Goal: Information Seeking & Learning: Learn about a topic

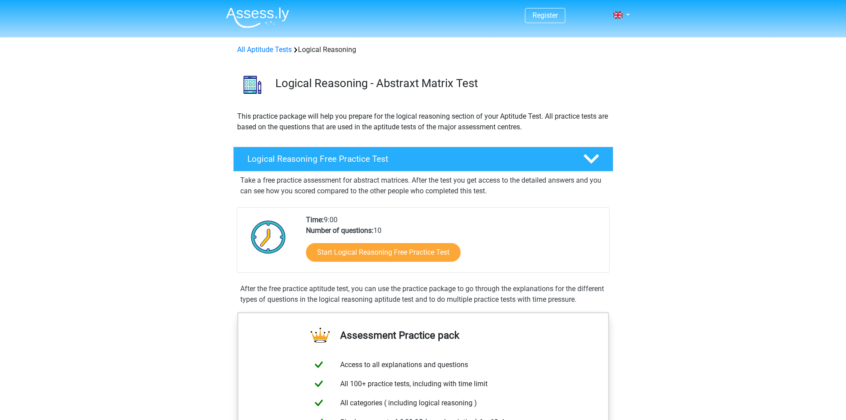
scroll to position [89, 0]
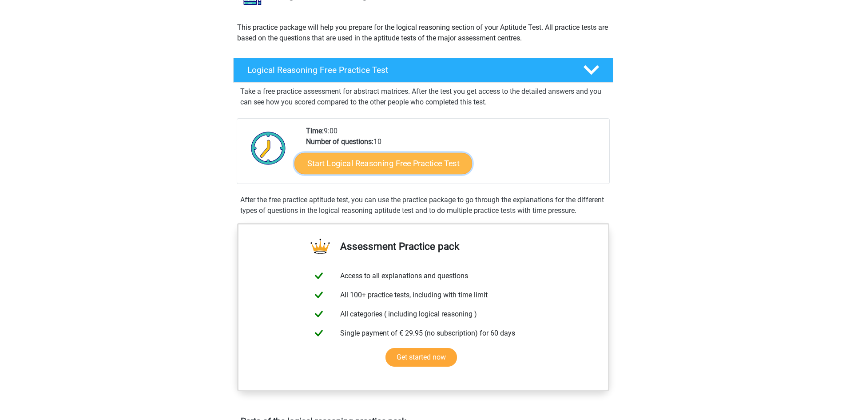
click at [408, 170] on link "Start Logical Reasoning Free Practice Test" at bounding box center [383, 162] width 178 height 21
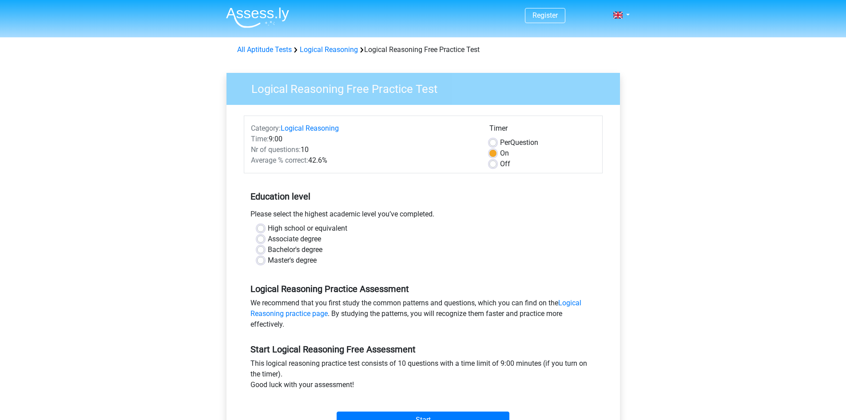
click at [297, 252] on label "Bachelor's degree" at bounding box center [295, 249] width 55 height 11
click at [264, 252] on input "Bachelor's degree" at bounding box center [260, 248] width 7 height 9
radio input "true"
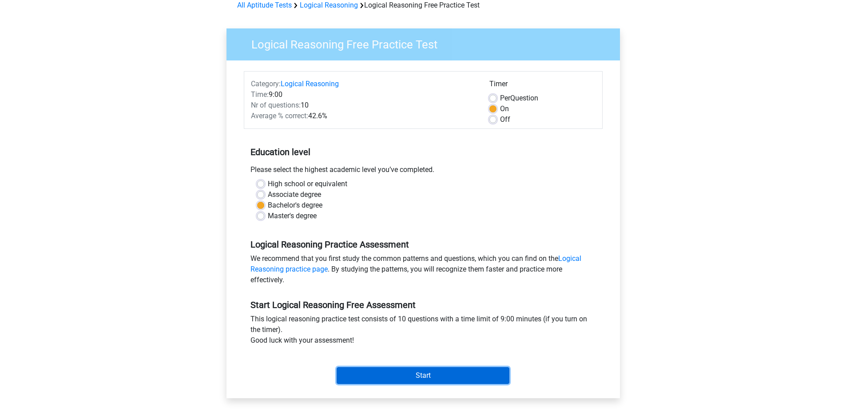
click at [410, 368] on input "Start" at bounding box center [423, 375] width 173 height 17
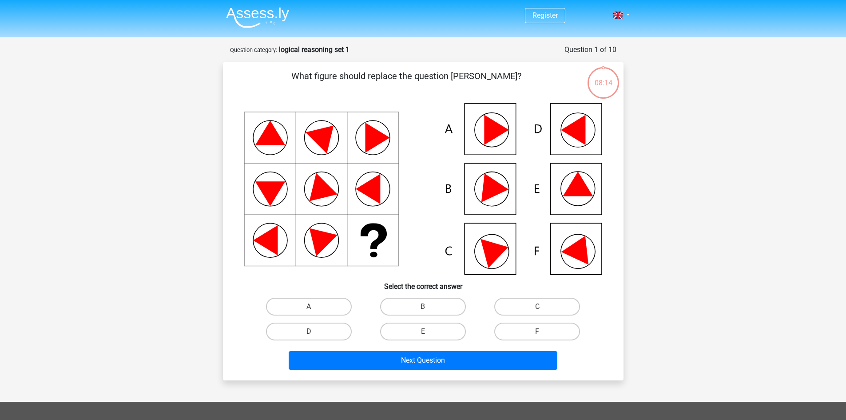
click at [338, 234] on icon at bounding box center [423, 188] width 358 height 171
click at [508, 123] on icon at bounding box center [423, 188] width 358 height 171
click at [506, 126] on icon at bounding box center [423, 188] width 358 height 171
click at [325, 301] on label "A" at bounding box center [309, 307] width 86 height 18
click at [314, 306] on input "A" at bounding box center [312, 309] width 6 height 6
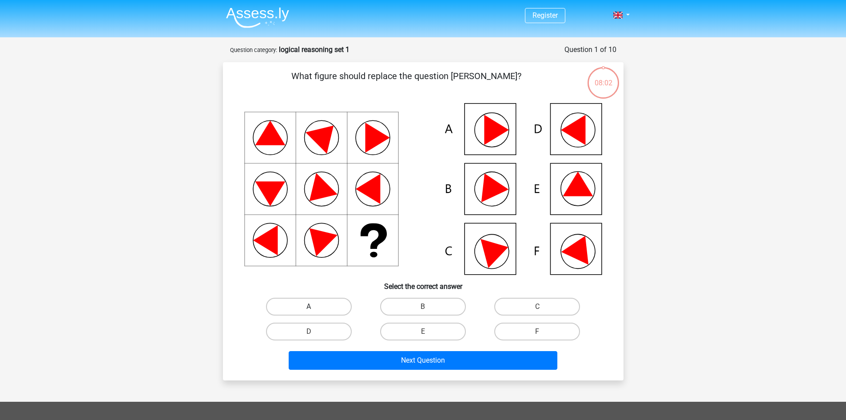
radio input "true"
click at [331, 305] on label "A" at bounding box center [309, 307] width 86 height 18
click at [314, 306] on input "A" at bounding box center [312, 309] width 6 height 6
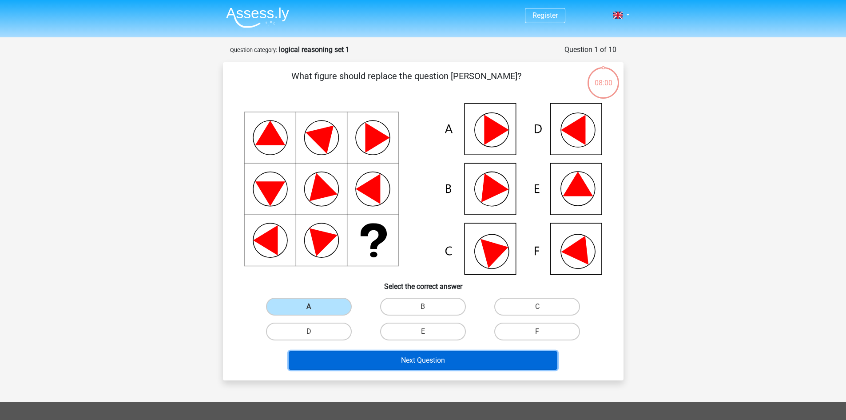
click at [343, 351] on button "Next Question" at bounding box center [423, 360] width 269 height 19
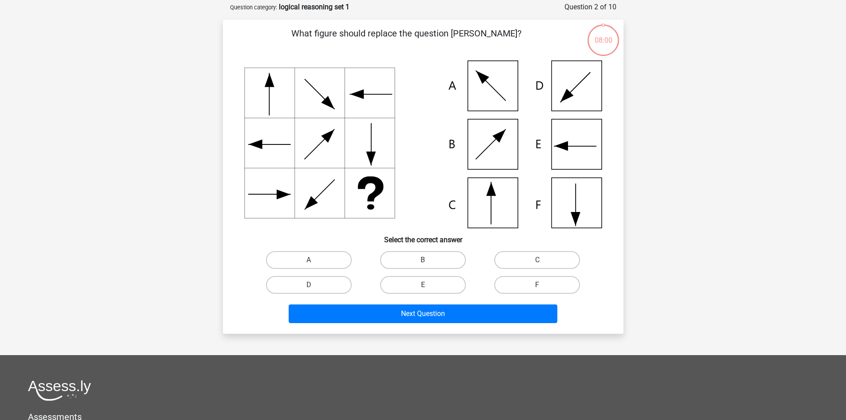
scroll to position [44, 0]
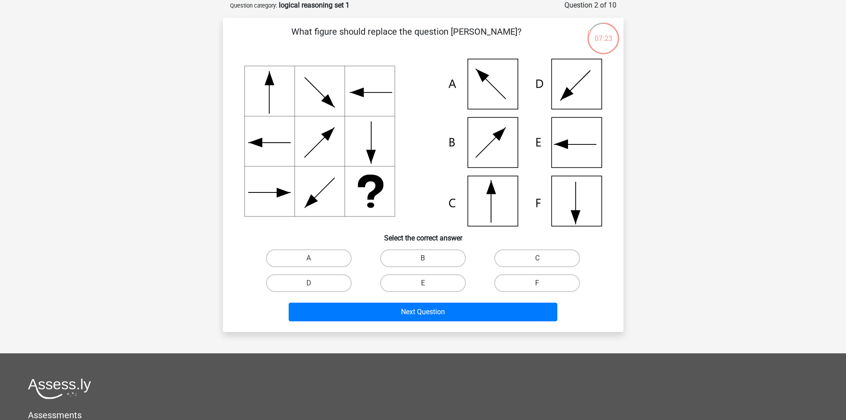
click at [507, 207] on icon at bounding box center [423, 142] width 358 height 167
click at [517, 264] on label "C" at bounding box center [537, 258] width 86 height 18
click at [537, 264] on input "C" at bounding box center [540, 261] width 6 height 6
radio input "true"
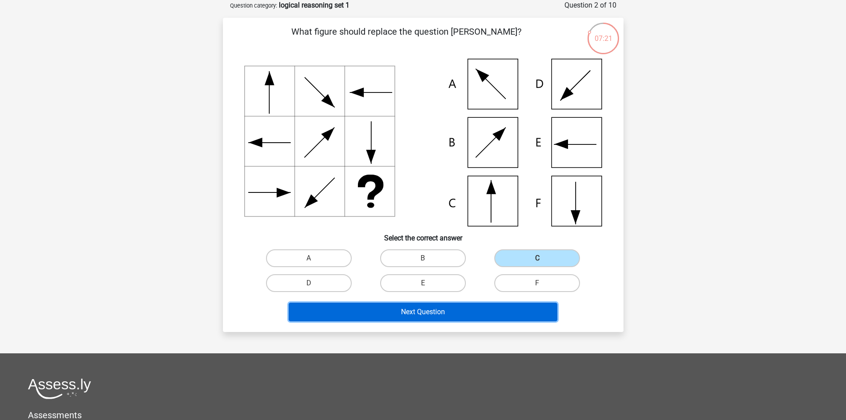
click at [473, 306] on button "Next Question" at bounding box center [423, 311] width 269 height 19
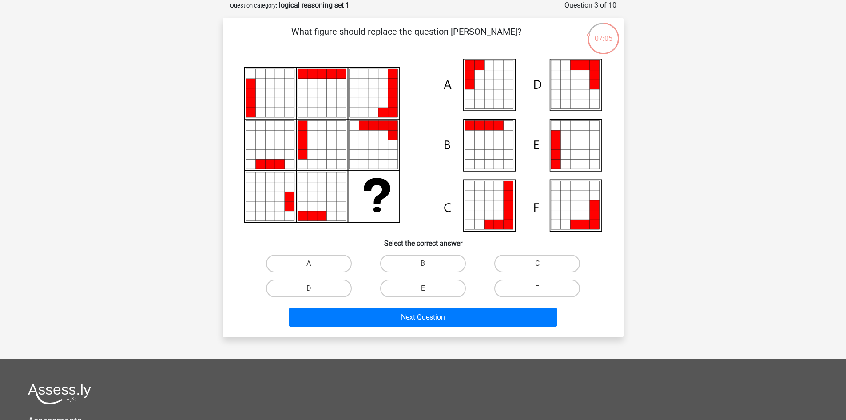
click at [576, 155] on icon at bounding box center [575, 155] width 10 height 10
click at [451, 283] on label "E" at bounding box center [423, 288] width 86 height 18
click at [429, 288] on input "E" at bounding box center [426, 291] width 6 height 6
radio input "true"
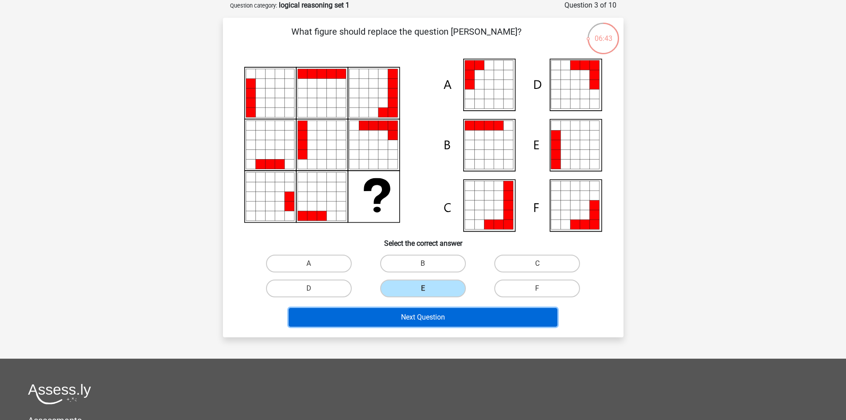
click at [401, 323] on button "Next Question" at bounding box center [423, 317] width 269 height 19
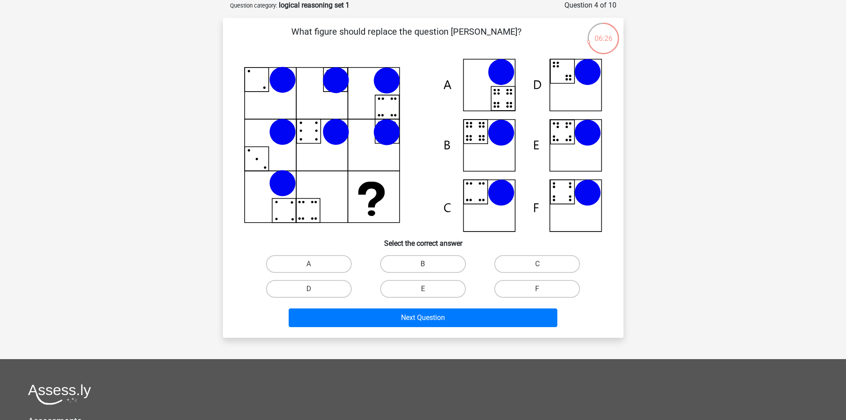
click at [335, 127] on icon at bounding box center [335, 132] width 27 height 27
click at [340, 131] on icon at bounding box center [335, 132] width 27 height 27
click at [343, 134] on icon at bounding box center [335, 132] width 27 height 27
click at [493, 140] on icon at bounding box center [501, 132] width 27 height 27
click at [484, 140] on icon at bounding box center [423, 145] width 358 height 173
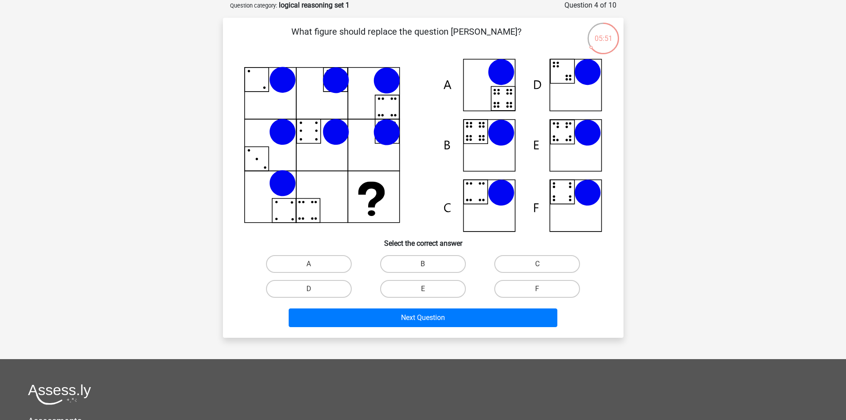
click at [486, 141] on icon at bounding box center [423, 145] width 358 height 173
click at [489, 145] on icon at bounding box center [423, 145] width 358 height 173
click at [490, 145] on icon at bounding box center [423, 145] width 358 height 173
click at [489, 147] on icon at bounding box center [423, 145] width 358 height 173
click at [490, 146] on icon at bounding box center [423, 145] width 358 height 173
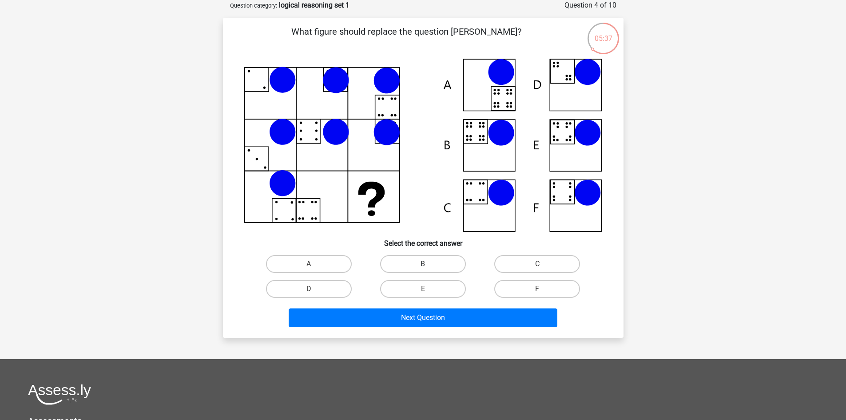
drag, startPoint x: 413, startPoint y: 266, endPoint x: 409, endPoint y: 266, distance: 4.5
click at [412, 267] on label "B" at bounding box center [423, 264] width 86 height 18
click at [423, 267] on input "B" at bounding box center [426, 267] width 6 height 6
radio input "true"
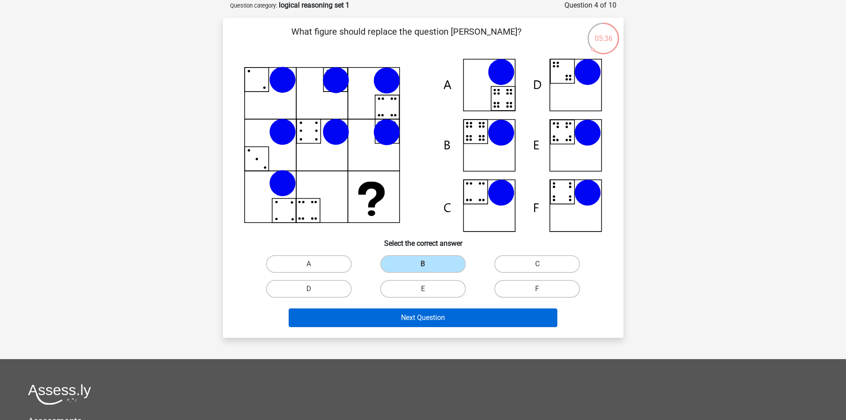
click at [395, 326] on div "Next Question" at bounding box center [423, 319] width 343 height 22
click at [395, 317] on button "Next Question" at bounding box center [423, 317] width 269 height 19
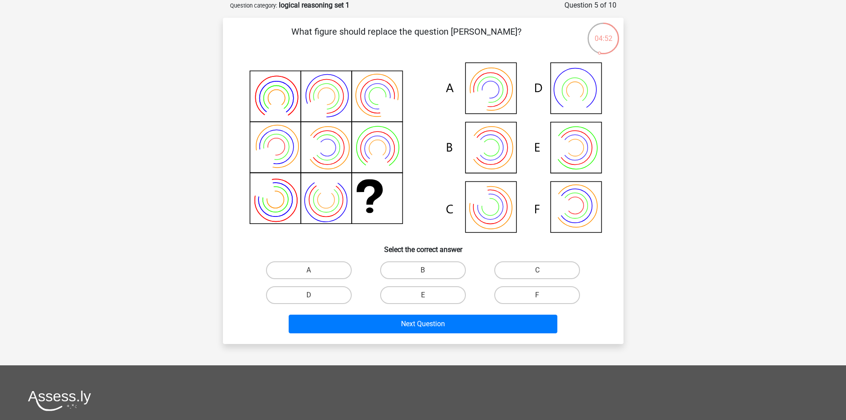
click at [516, 159] on icon at bounding box center [490, 147] width 51 height 51
click at [429, 275] on input "B" at bounding box center [426, 273] width 6 height 6
radio input "true"
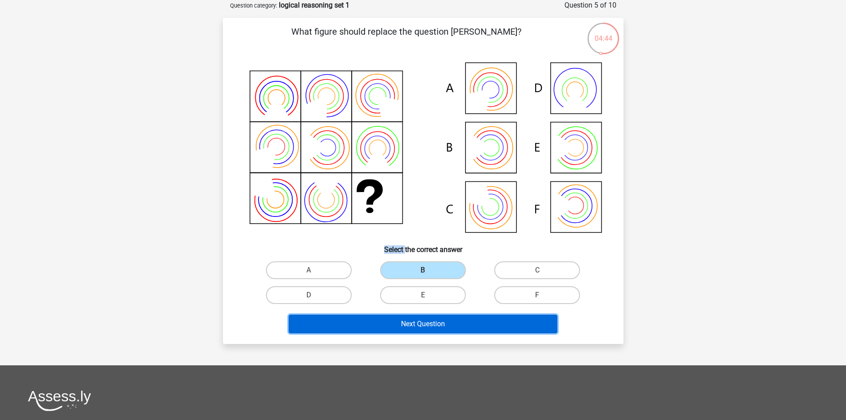
click at [444, 323] on button "Next Question" at bounding box center [423, 323] width 269 height 19
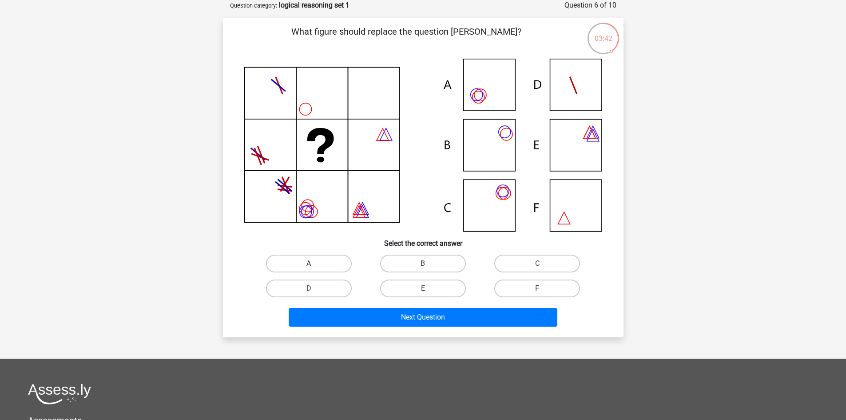
click at [337, 260] on label "A" at bounding box center [309, 263] width 86 height 18
click at [314, 263] on input "A" at bounding box center [312, 266] width 6 height 6
radio input "true"
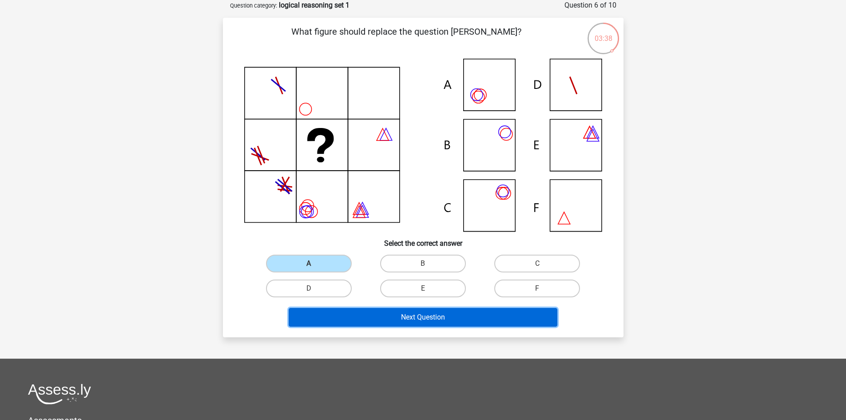
click at [389, 321] on button "Next Question" at bounding box center [423, 317] width 269 height 19
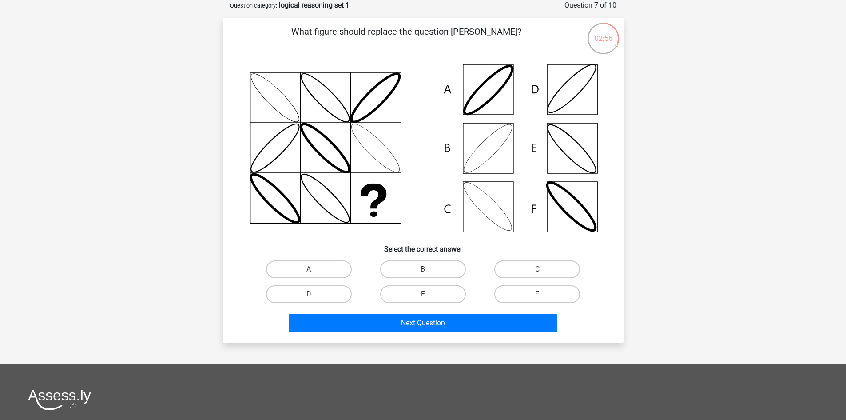
click at [426, 267] on label "B" at bounding box center [423, 269] width 86 height 18
click at [426, 269] on input "B" at bounding box center [426, 272] width 6 height 6
radio input "true"
drag, startPoint x: 424, startPoint y: 270, endPoint x: 397, endPoint y: 269, distance: 27.1
click at [397, 266] on label "B" at bounding box center [423, 269] width 86 height 18
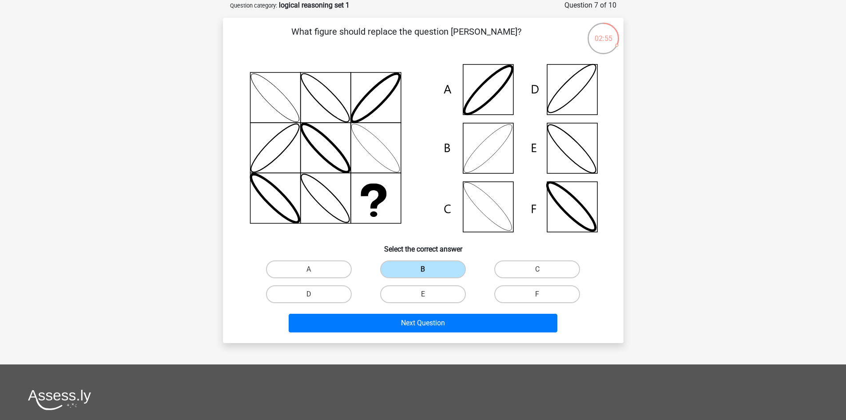
click at [423, 269] on input "B" at bounding box center [426, 272] width 6 height 6
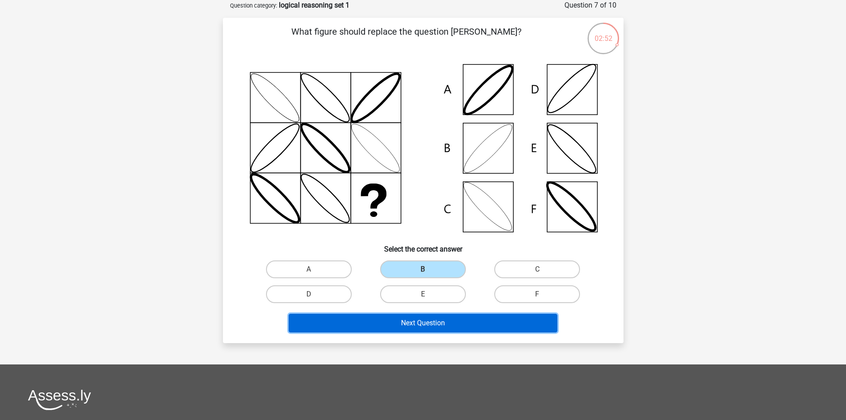
click at [426, 320] on button "Next Question" at bounding box center [423, 323] width 269 height 19
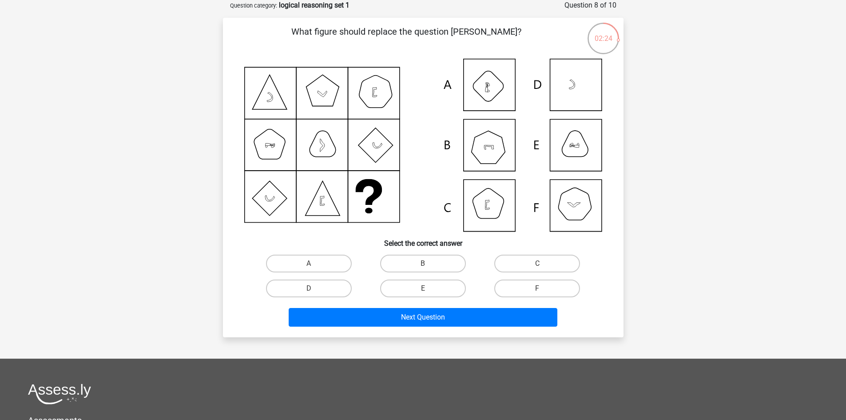
click at [375, 80] on icon at bounding box center [423, 145] width 358 height 173
click at [373, 111] on icon at bounding box center [423, 145] width 358 height 173
click at [437, 286] on label "E" at bounding box center [423, 288] width 86 height 18
click at [429, 288] on input "E" at bounding box center [426, 291] width 6 height 6
radio input "true"
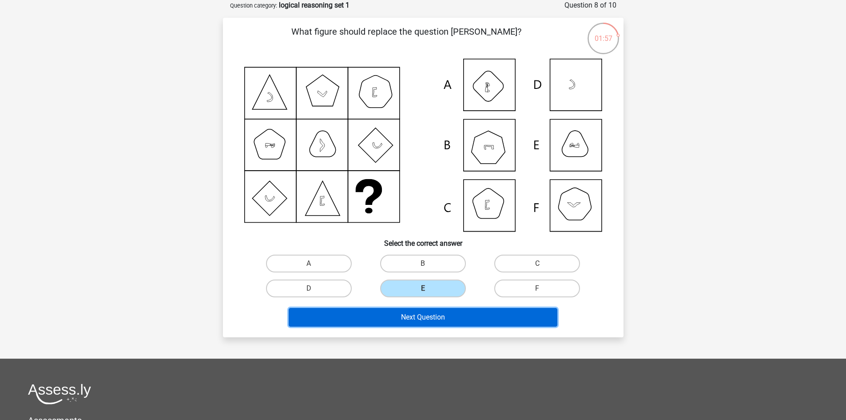
click at [451, 316] on button "Next Question" at bounding box center [423, 317] width 269 height 19
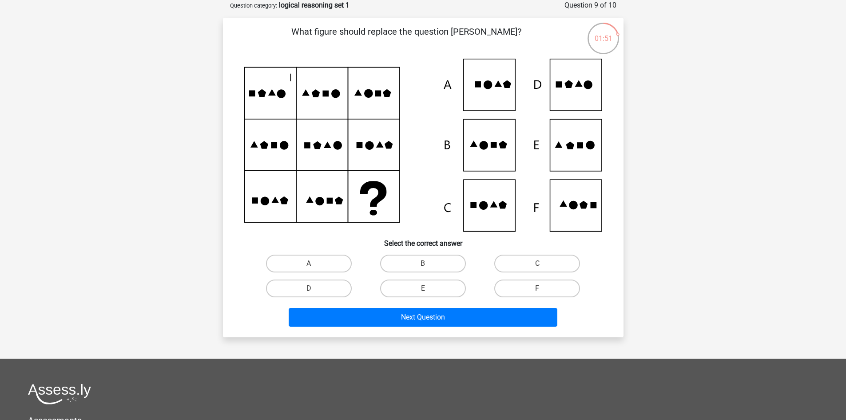
click at [266, 99] on icon at bounding box center [423, 145] width 358 height 173
click at [279, 105] on icon at bounding box center [423, 145] width 358 height 173
click at [286, 108] on icon at bounding box center [423, 145] width 358 height 173
click at [309, 106] on icon at bounding box center [423, 145] width 358 height 173
click at [316, 99] on icon at bounding box center [423, 145] width 358 height 173
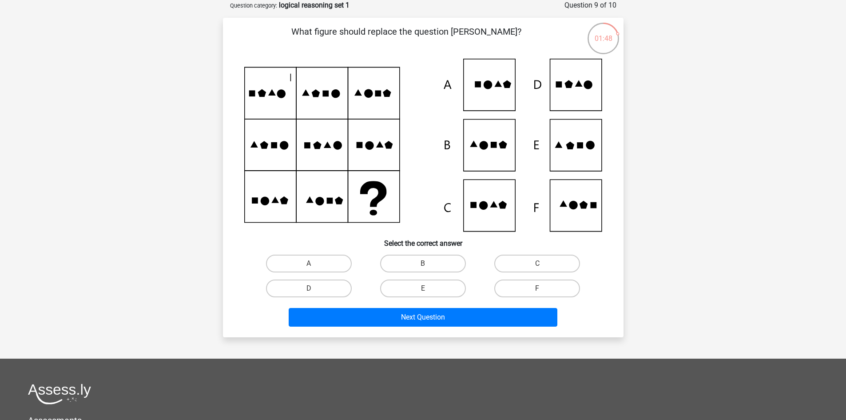
click at [325, 99] on icon at bounding box center [423, 145] width 358 height 173
click at [336, 99] on icon at bounding box center [423, 145] width 358 height 173
click at [354, 97] on icon at bounding box center [423, 145] width 358 height 173
click at [381, 100] on icon at bounding box center [423, 145] width 358 height 173
drag, startPoint x: 390, startPoint y: 100, endPoint x: 382, endPoint y: 101, distance: 8.5
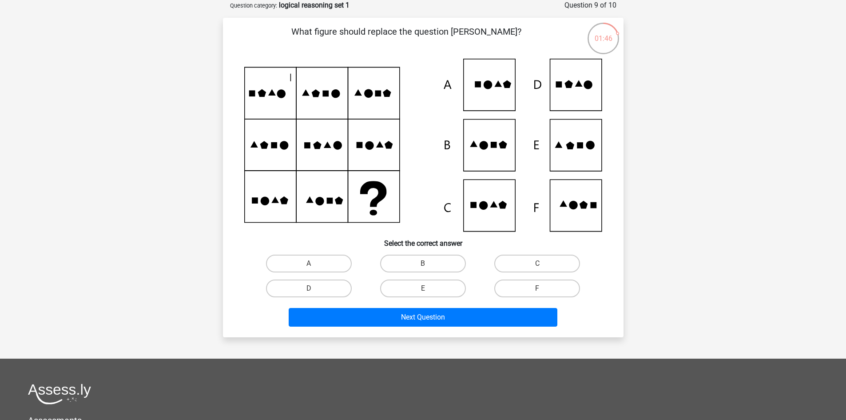
click at [391, 100] on icon at bounding box center [423, 145] width 358 height 173
drag, startPoint x: 295, startPoint y: 77, endPoint x: 295, endPoint y: 84, distance: 7.5
click at [298, 87] on icon at bounding box center [423, 145] width 358 height 173
click at [299, 83] on icon at bounding box center [423, 145] width 358 height 173
click at [303, 81] on icon at bounding box center [423, 145] width 358 height 173
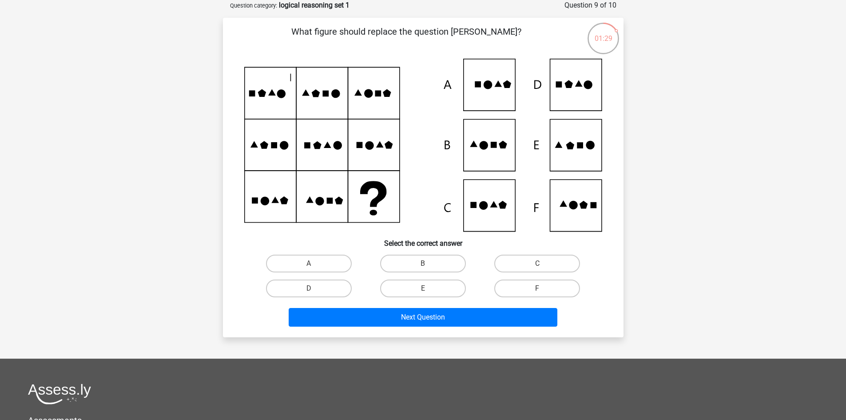
click at [328, 104] on icon at bounding box center [423, 145] width 358 height 173
click at [501, 159] on icon at bounding box center [423, 145] width 358 height 173
click at [409, 262] on label "B" at bounding box center [423, 263] width 86 height 18
click at [423, 263] on input "B" at bounding box center [426, 266] width 6 height 6
radio input "true"
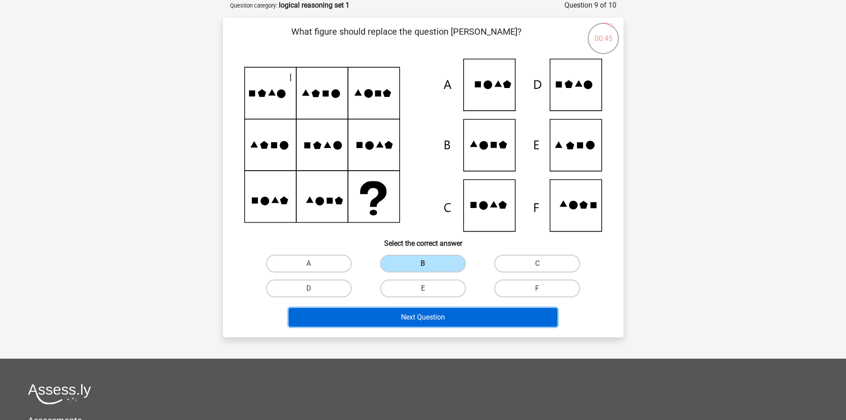
click at [413, 320] on button "Next Question" at bounding box center [423, 317] width 269 height 19
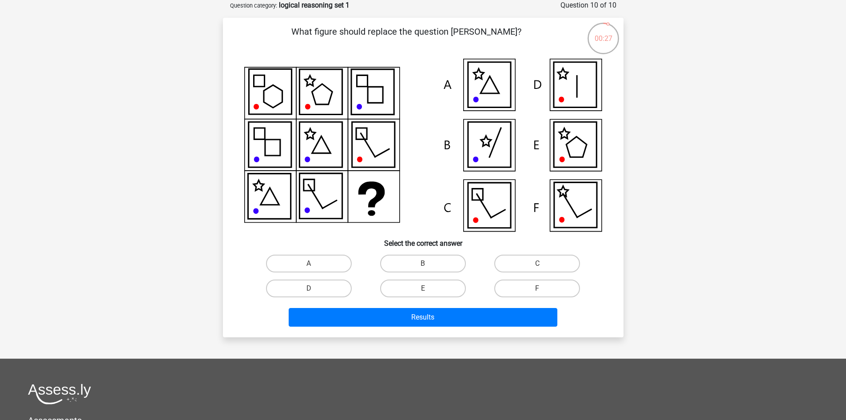
click at [615, 39] on div "00:27" at bounding box center [603, 33] width 33 height 22
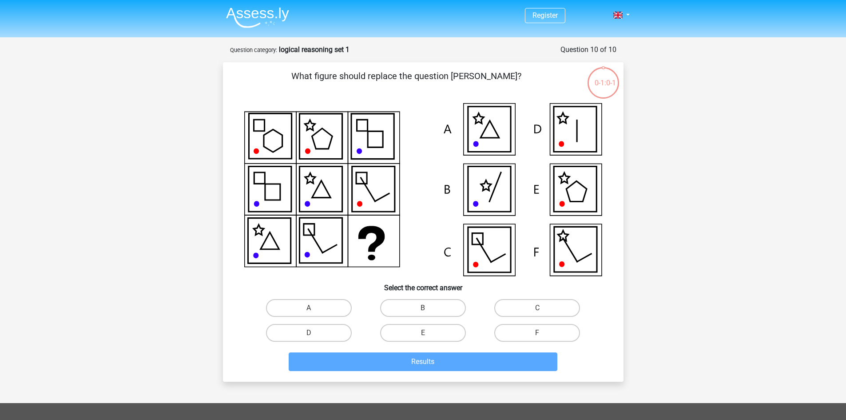
scroll to position [44, 0]
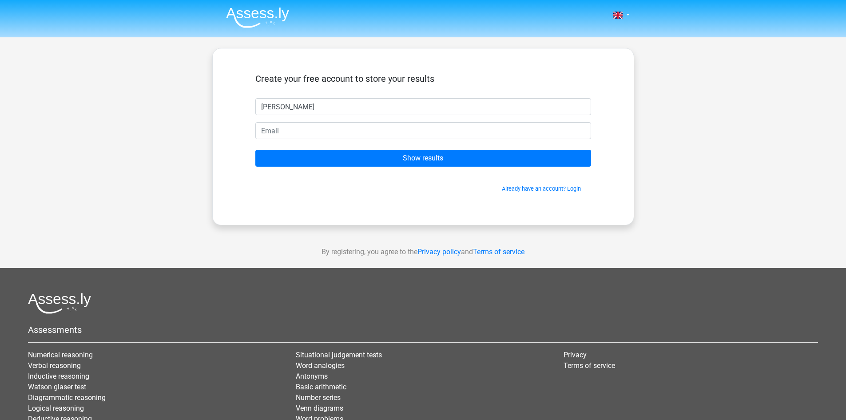
type input "[PERSON_NAME]"
click at [420, 131] on input "email" at bounding box center [423, 130] width 336 height 17
type input "[EMAIL_ADDRESS][DOMAIN_NAME]"
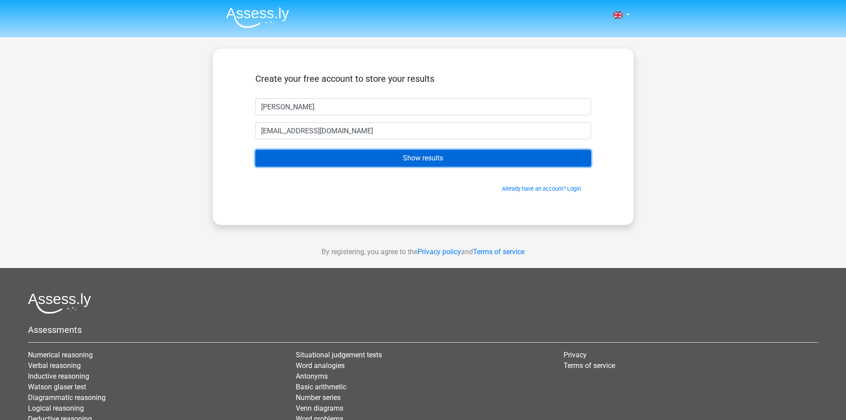
click at [369, 165] on input "Show results" at bounding box center [423, 158] width 336 height 17
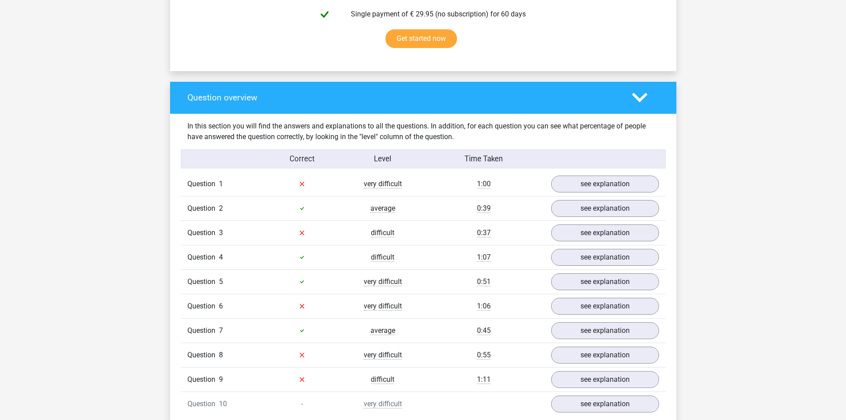
scroll to position [533, 0]
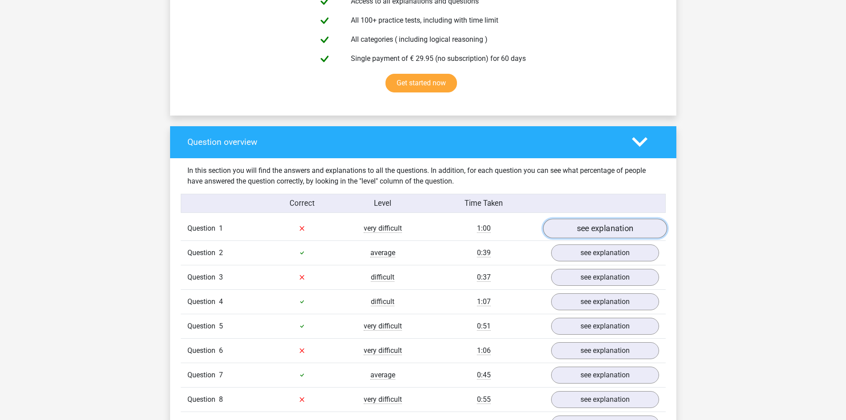
click at [567, 222] on link "see explanation" at bounding box center [605, 228] width 124 height 20
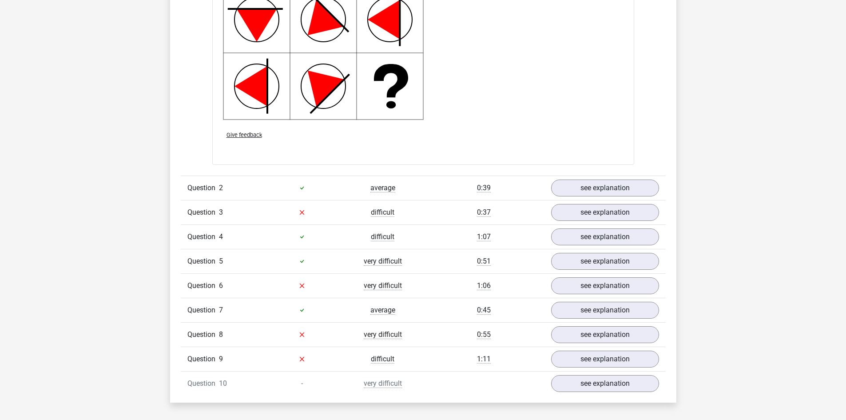
scroll to position [1243, 0]
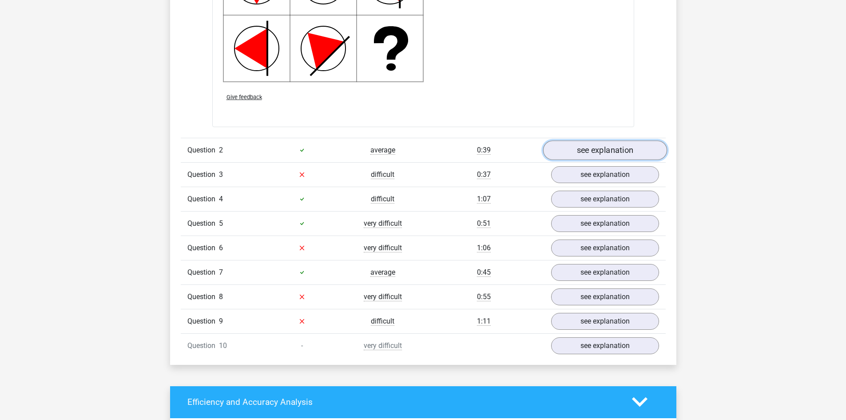
click at [576, 155] on link "see explanation" at bounding box center [605, 150] width 124 height 20
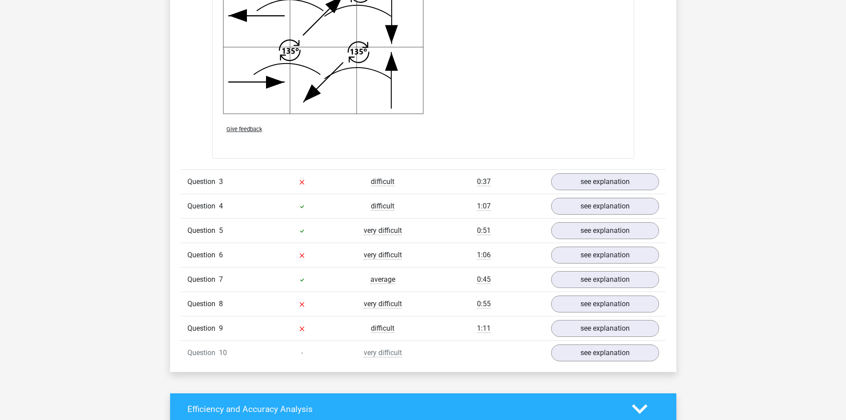
scroll to position [1776, 0]
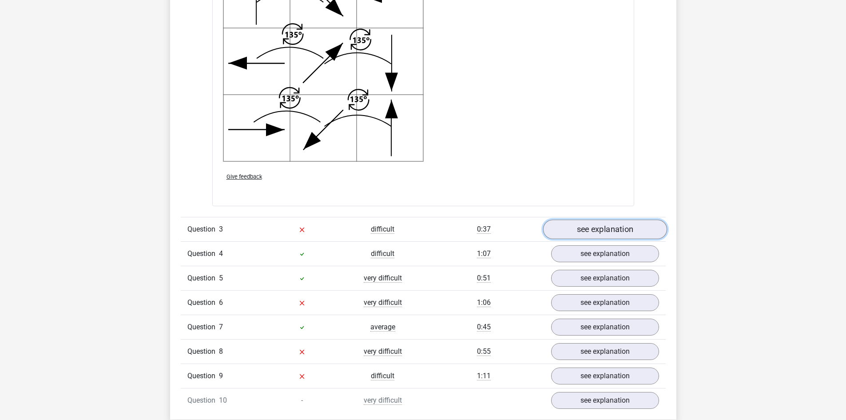
click at [614, 233] on link "see explanation" at bounding box center [605, 229] width 124 height 20
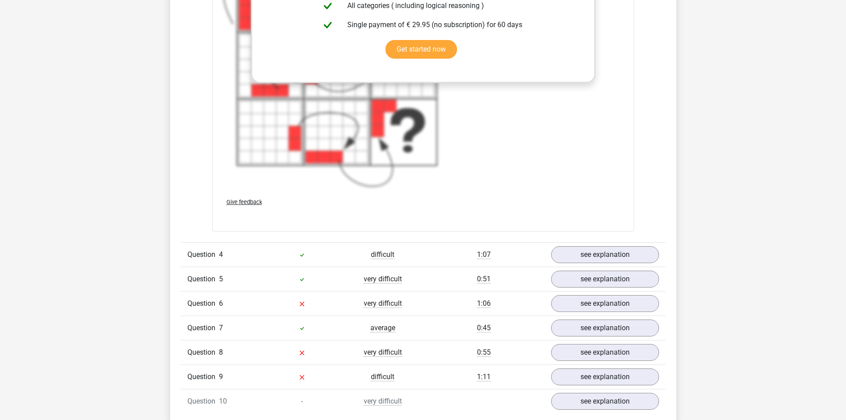
scroll to position [2443, 0]
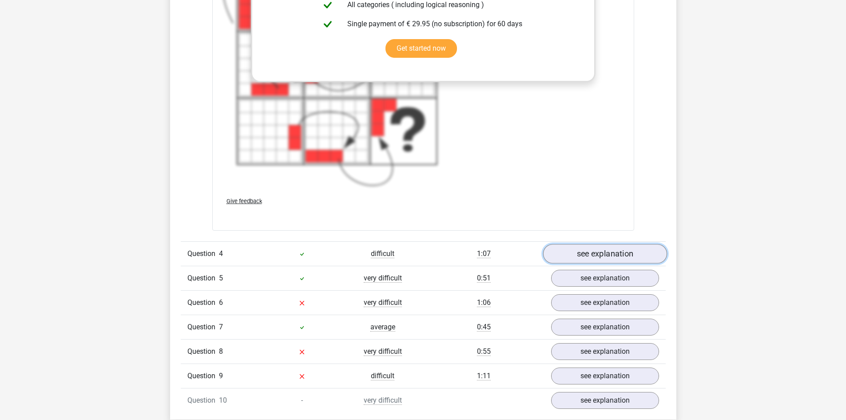
click at [617, 260] on link "see explanation" at bounding box center [605, 254] width 124 height 20
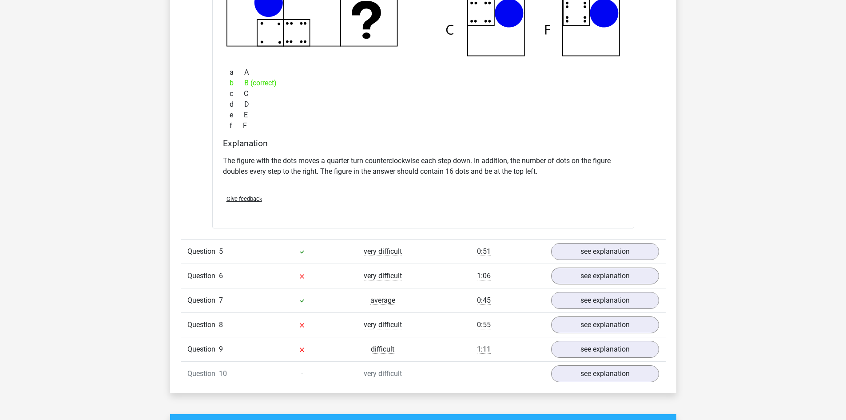
scroll to position [2887, 0]
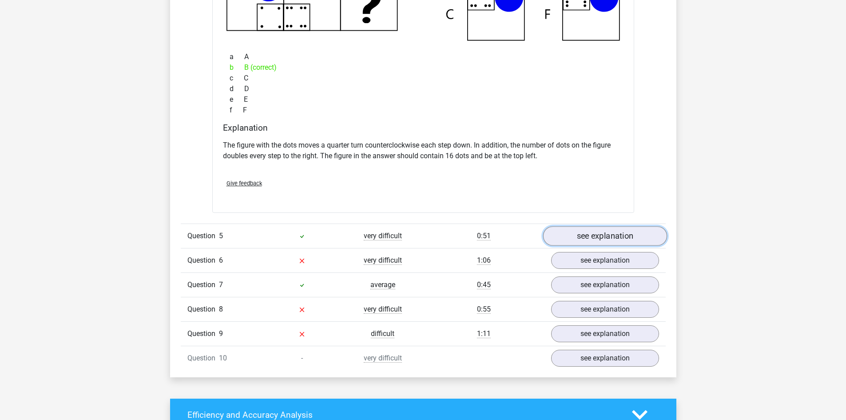
click at [561, 235] on link "see explanation" at bounding box center [605, 236] width 124 height 20
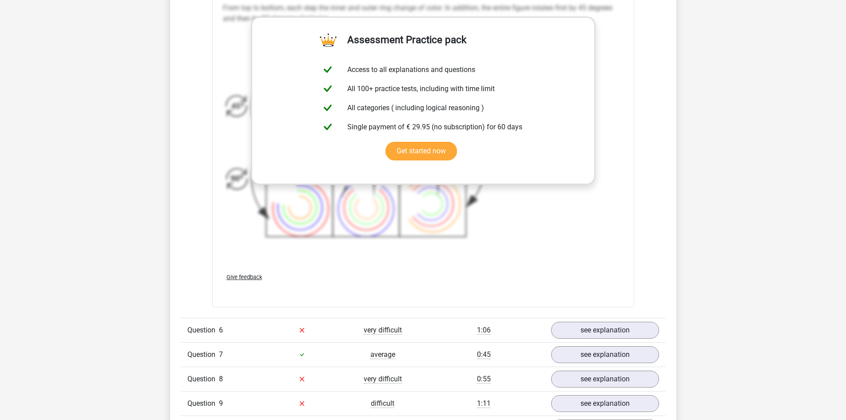
scroll to position [3642, 0]
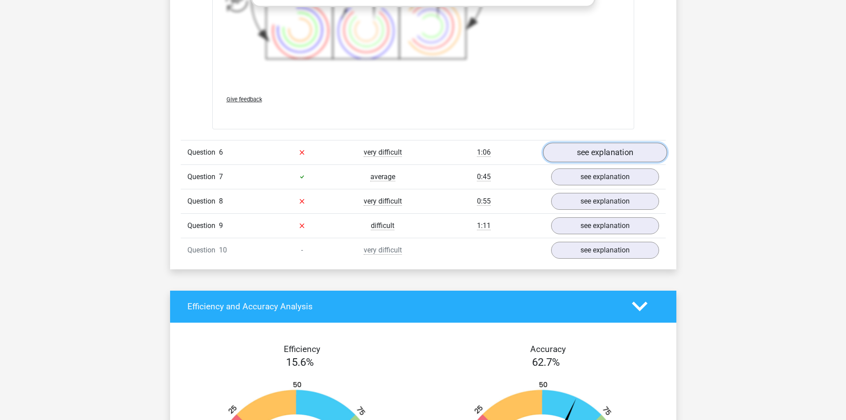
click at [574, 152] on link "see explanation" at bounding box center [605, 153] width 124 height 20
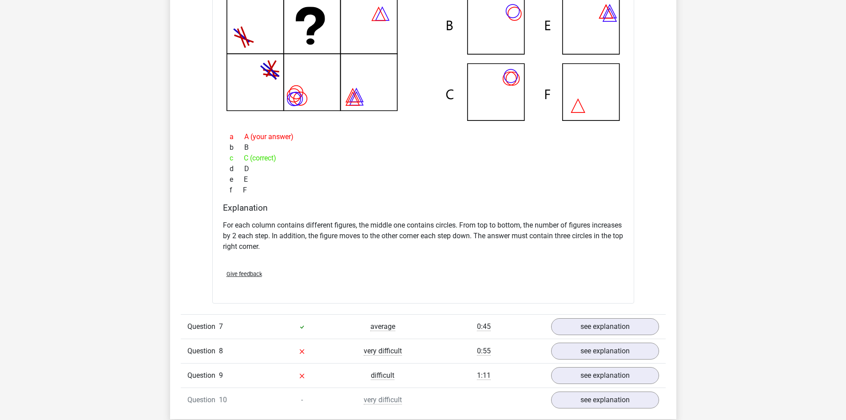
scroll to position [3952, 0]
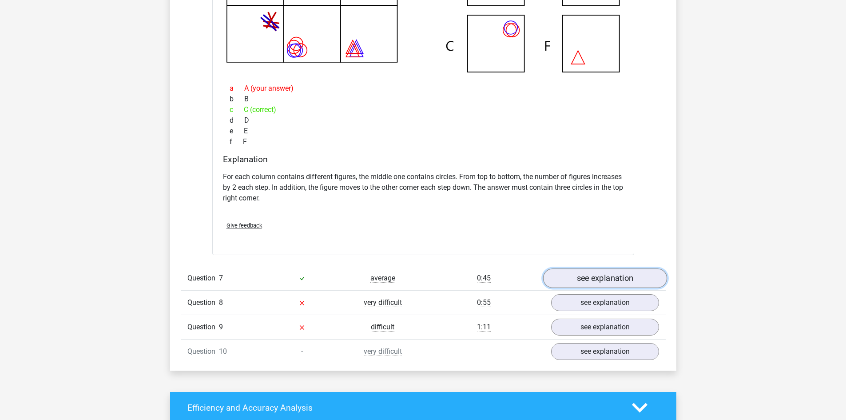
click at [588, 281] on link "see explanation" at bounding box center [605, 278] width 124 height 20
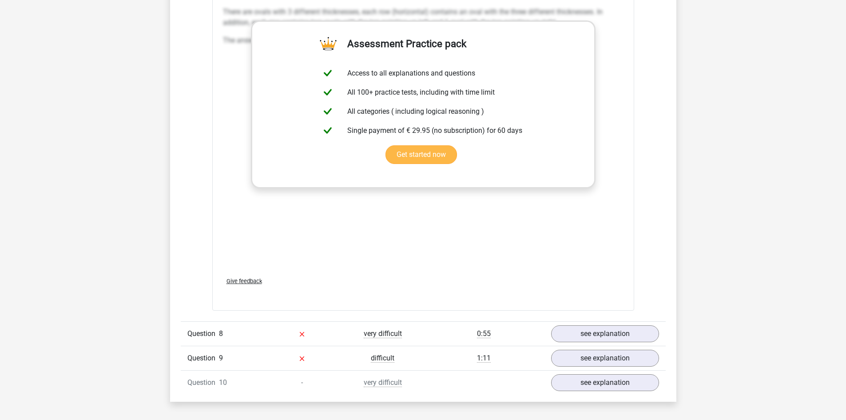
scroll to position [4619, 0]
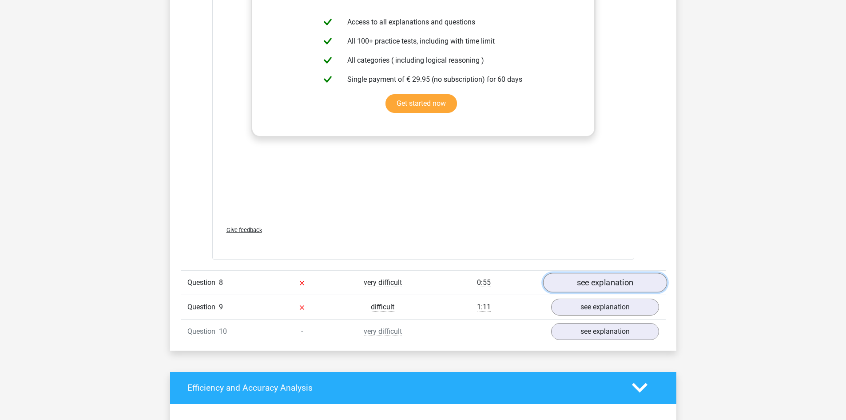
click at [573, 280] on link "see explanation" at bounding box center [605, 283] width 124 height 20
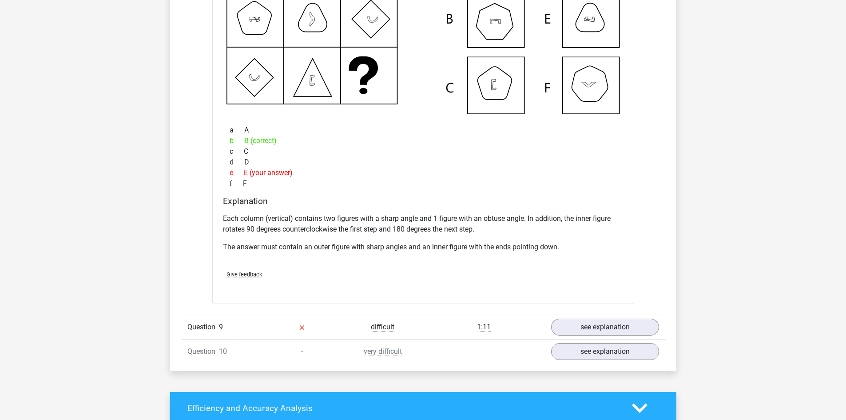
scroll to position [5018, 0]
click at [428, 350] on div "Question 10 - very difficult see explanation" at bounding box center [423, 350] width 485 height 24
click at [400, 355] on span "very difficult" at bounding box center [383, 350] width 38 height 9
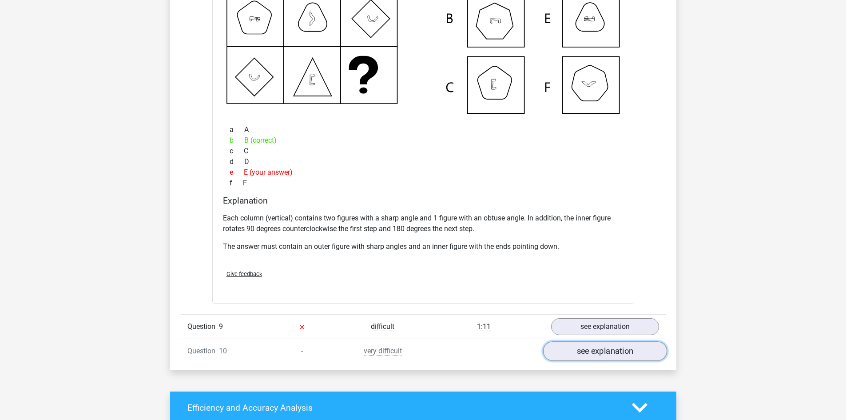
click at [567, 345] on link "see explanation" at bounding box center [605, 351] width 124 height 20
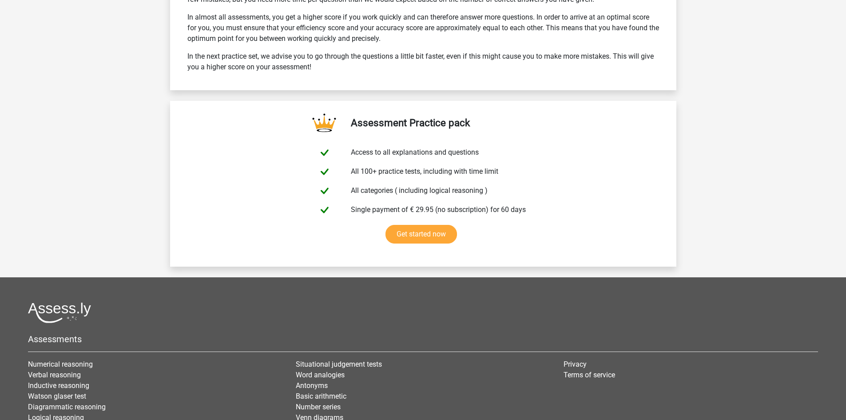
scroll to position [6484, 0]
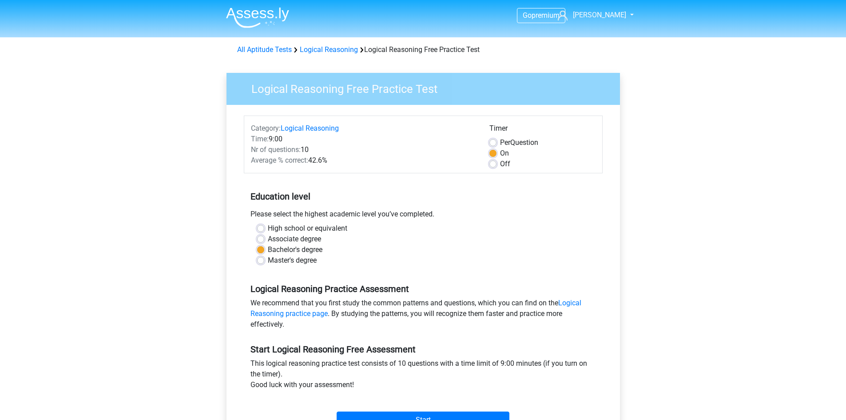
scroll to position [44, 0]
